Goal: Transaction & Acquisition: Purchase product/service

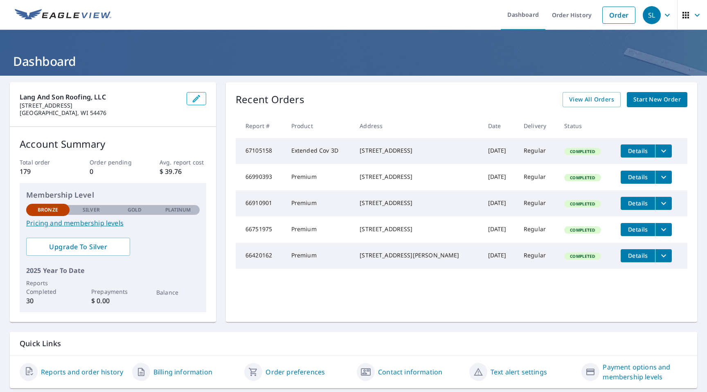
click at [667, 95] on span "Start New Order" at bounding box center [657, 100] width 47 height 10
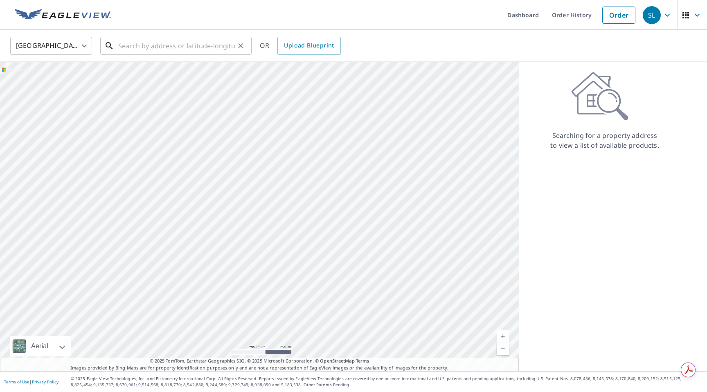
click at [193, 47] on input "text" at bounding box center [176, 45] width 117 height 23
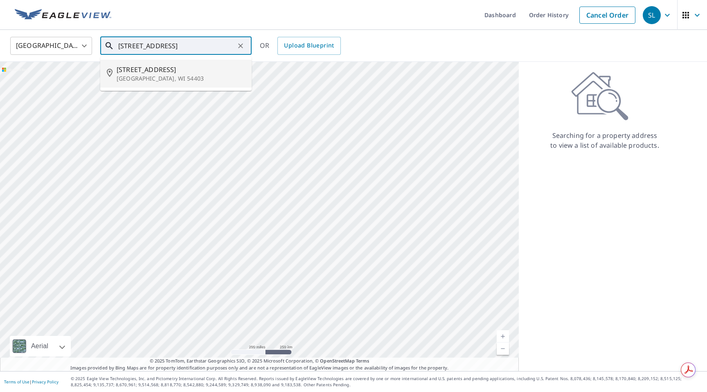
click at [154, 70] on span "[STREET_ADDRESS]" at bounding box center [181, 70] width 129 height 10
type input "[STREET_ADDRESS]"
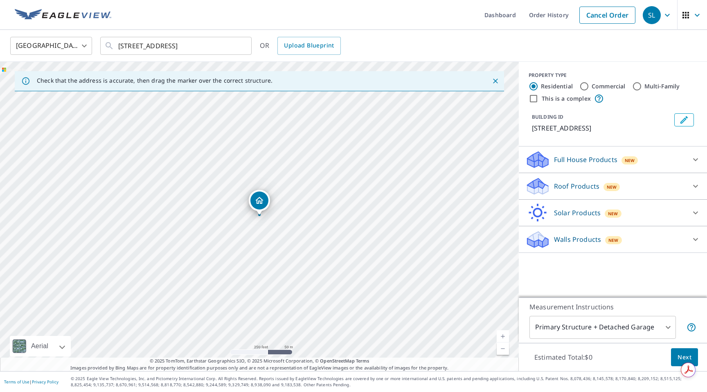
click at [697, 187] on icon at bounding box center [696, 186] width 10 height 10
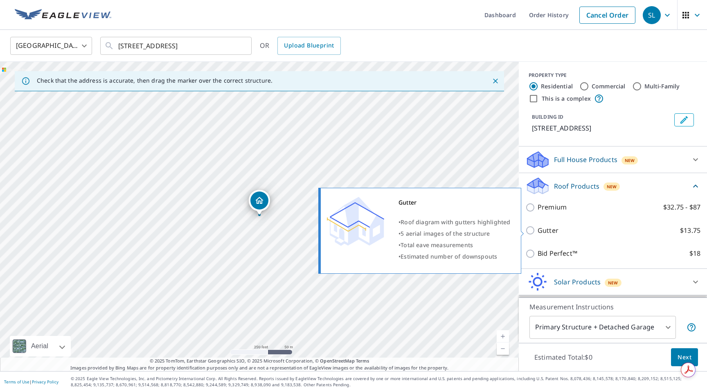
click at [531, 230] on input "Gutter $13.75" at bounding box center [532, 231] width 12 height 10
checkbox input "true"
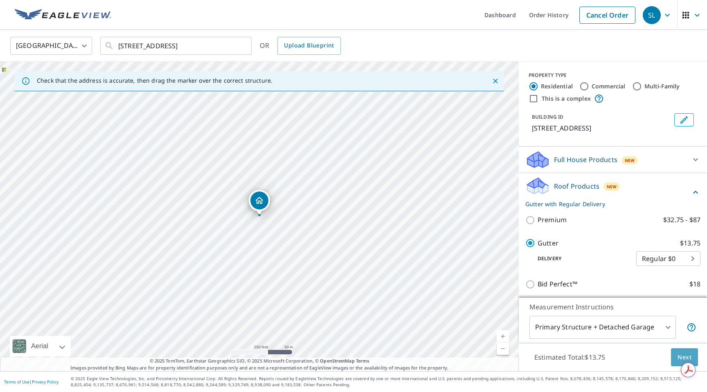
click at [677, 356] on button "Next" at bounding box center [684, 357] width 27 height 18
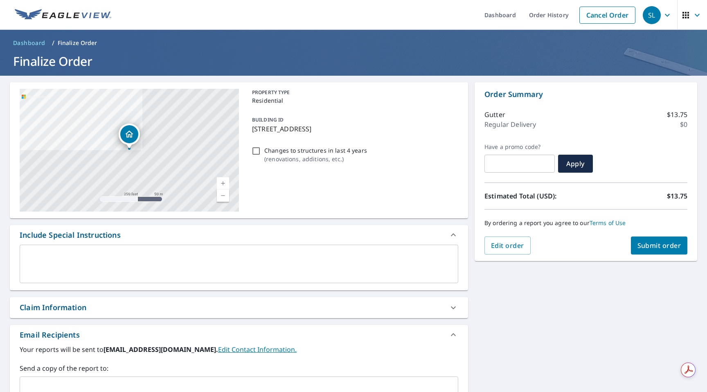
click at [659, 244] on span "Submit order" at bounding box center [660, 245] width 44 height 9
checkbox input "true"
